Goal: Find specific page/section: Find specific page/section

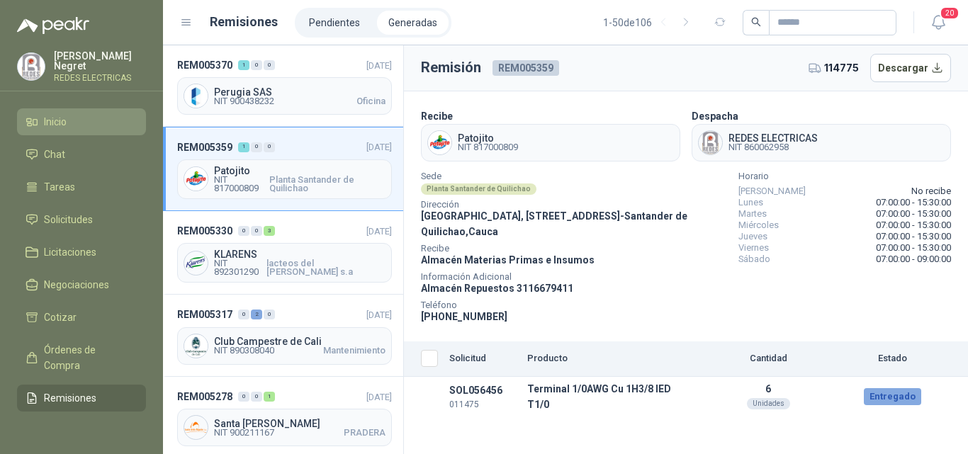
click at [69, 124] on li "Inicio" at bounding box center [82, 122] width 112 height 16
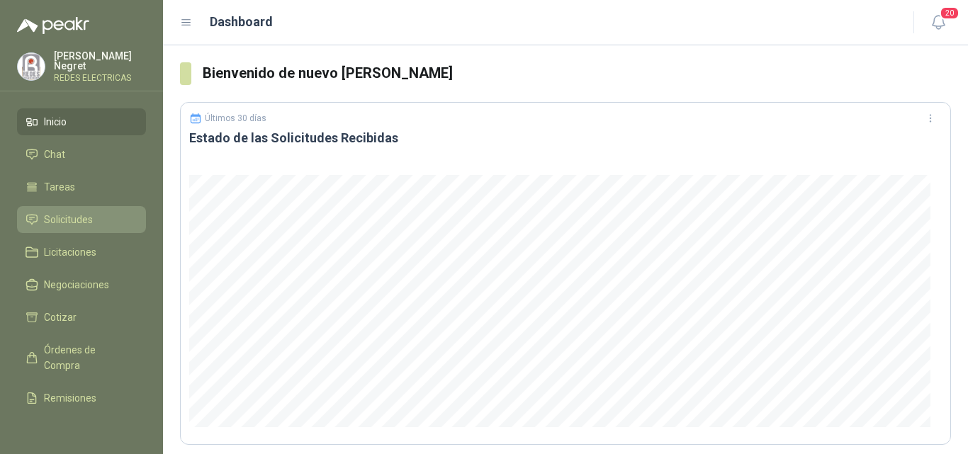
click at [78, 213] on span "Solicitudes" at bounding box center [68, 220] width 49 height 16
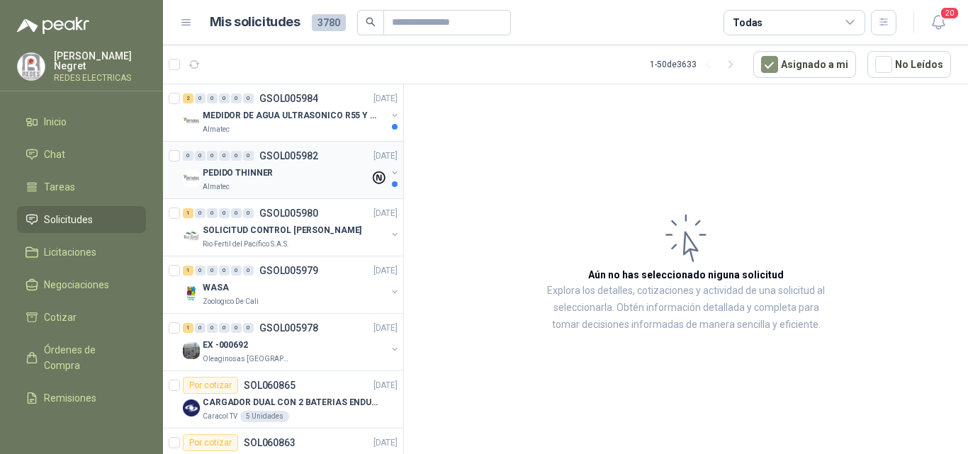
click at [303, 164] on div "0 0 0 0 0 0 GSOL005982 [DATE]" at bounding box center [292, 155] width 218 height 17
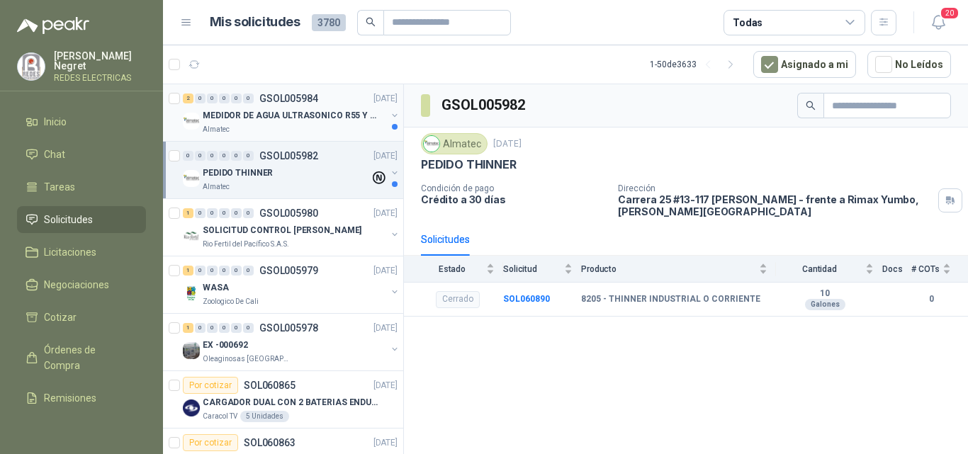
click at [323, 118] on p "MEDIDOR DE AGUA ULTRASONICO R55 Y R800" at bounding box center [291, 115] width 177 height 13
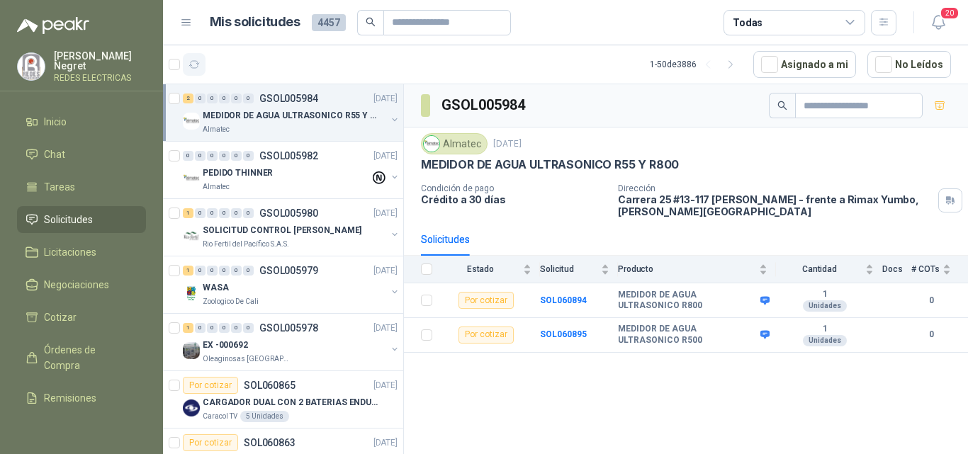
click at [199, 62] on icon "button" at bounding box center [195, 65] width 12 height 12
click at [197, 69] on icon "button" at bounding box center [195, 65] width 12 height 12
click at [191, 60] on icon "button" at bounding box center [195, 65] width 12 height 12
